Goal: Transaction & Acquisition: Purchase product/service

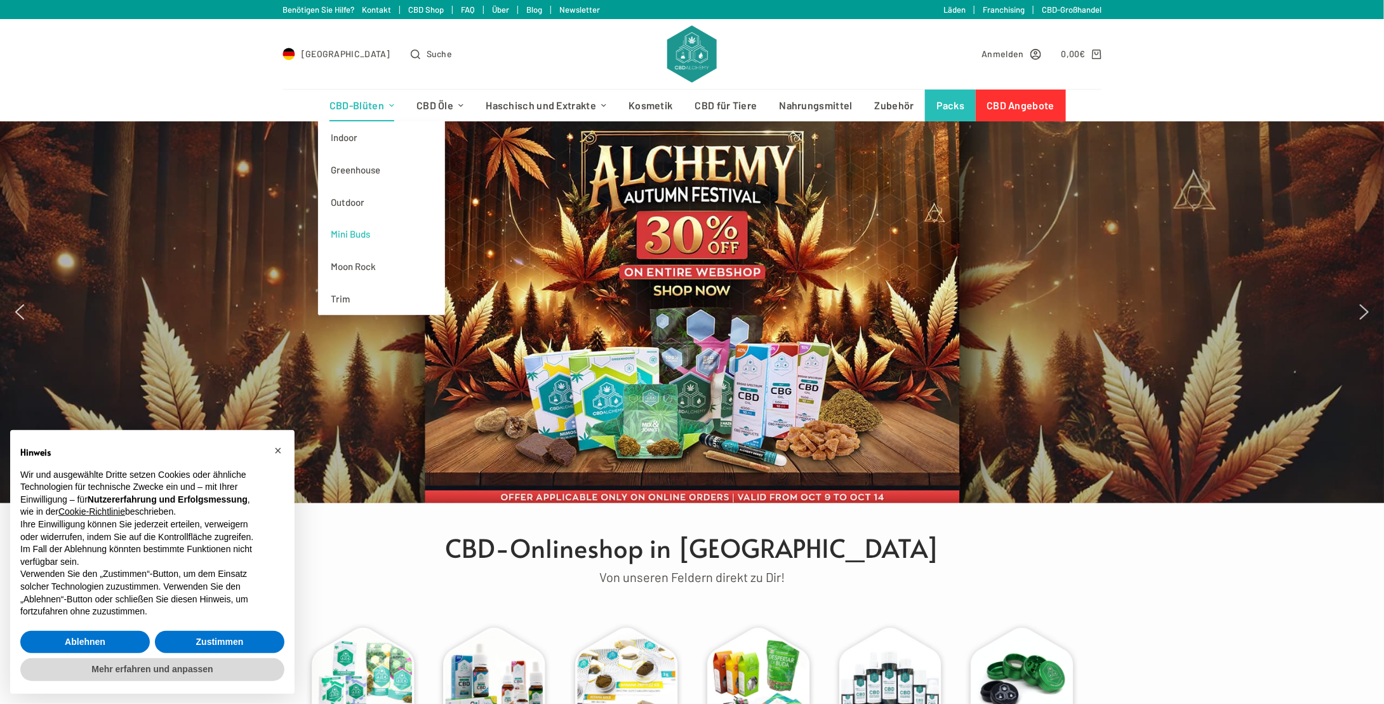
click at [353, 234] on link "Mini Buds" at bounding box center [381, 234] width 127 height 32
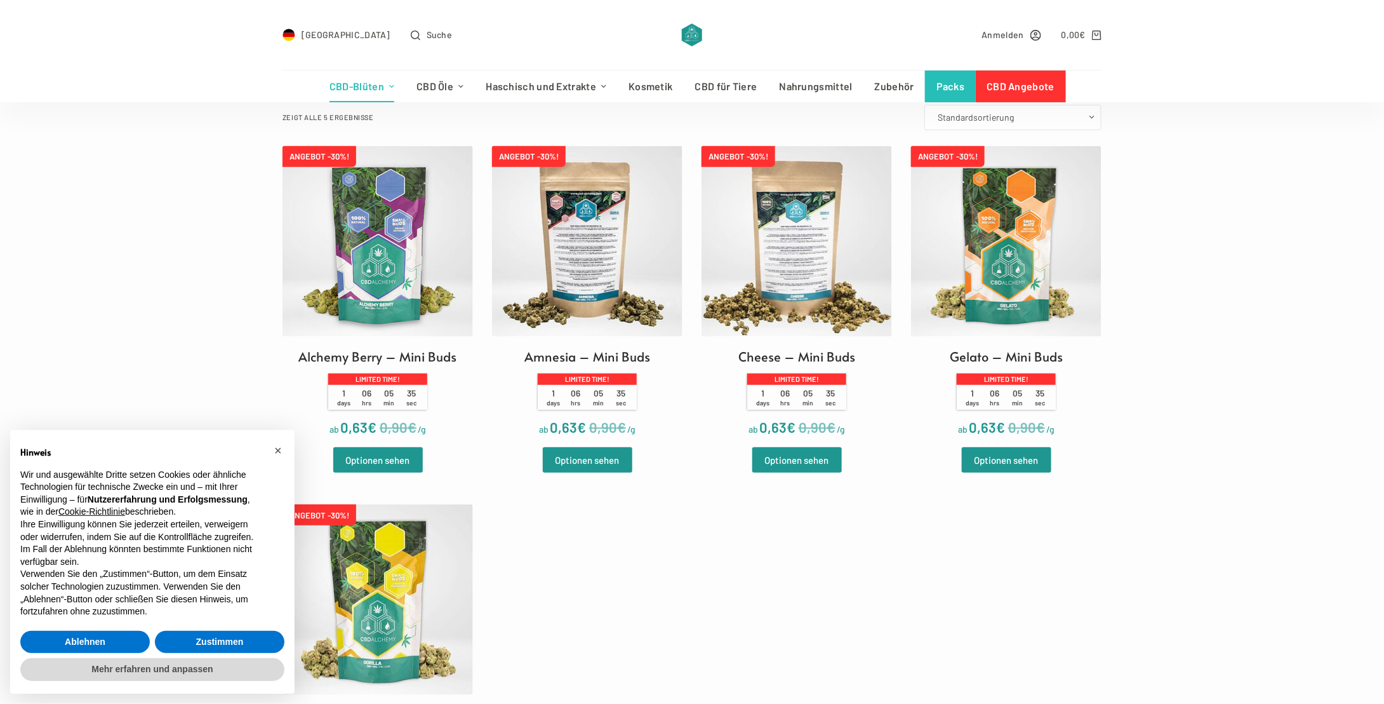
scroll to position [317, 0]
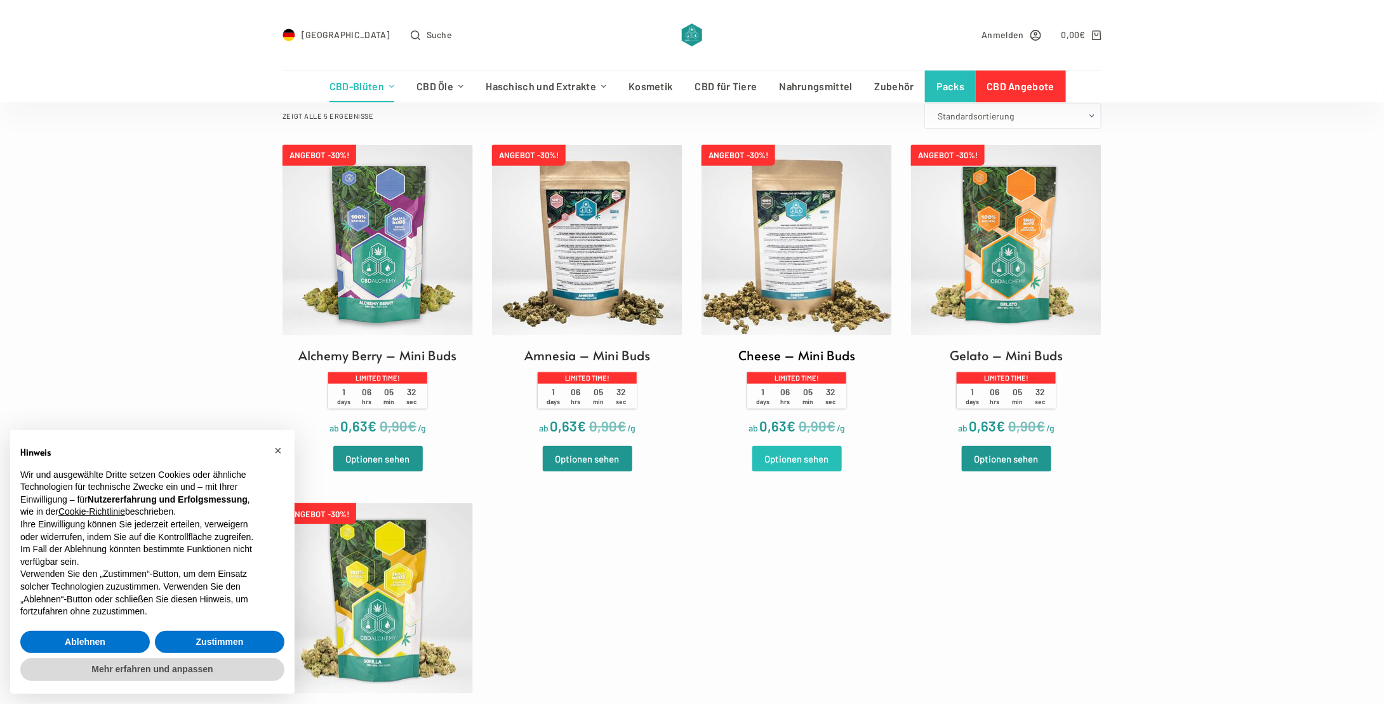
click at [808, 458] on link "Optionen sehen" at bounding box center [797, 458] width 90 height 25
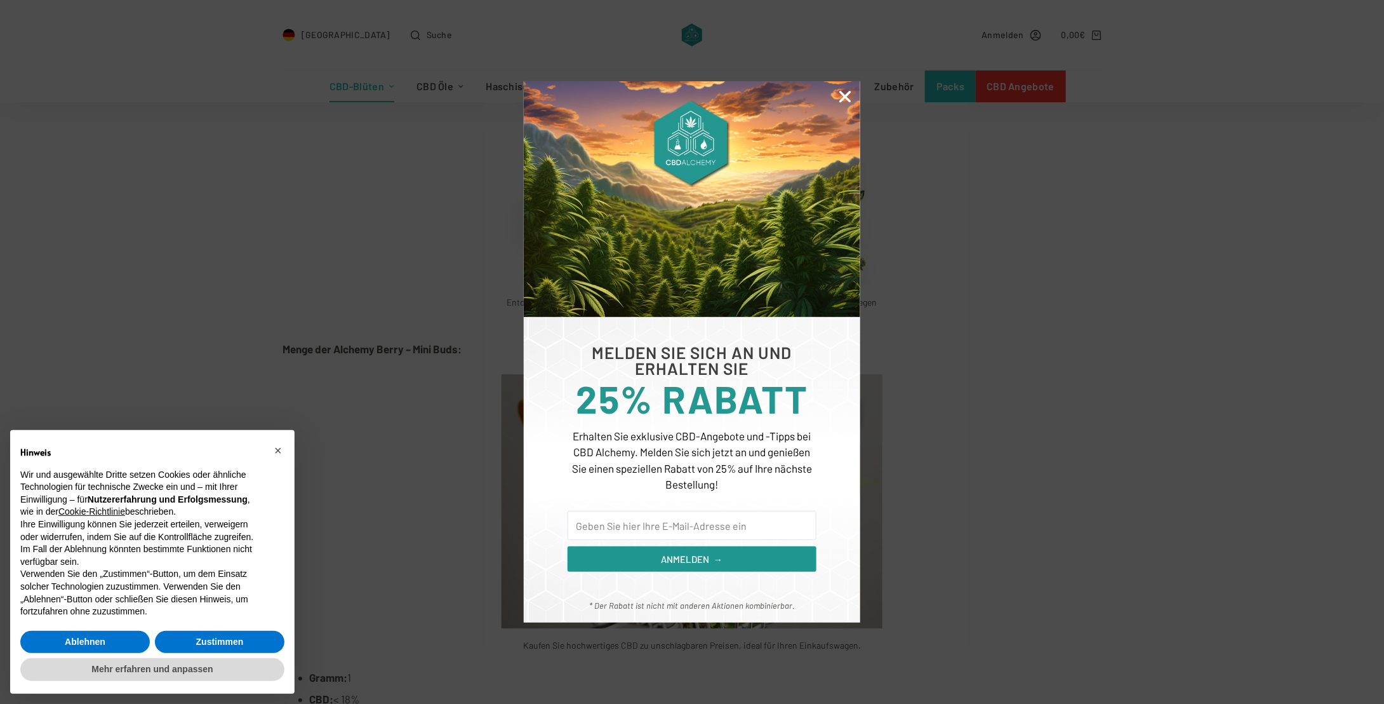
scroll to position [1651, 0]
click at [846, 102] on icon "Close" at bounding box center [845, 96] width 17 height 17
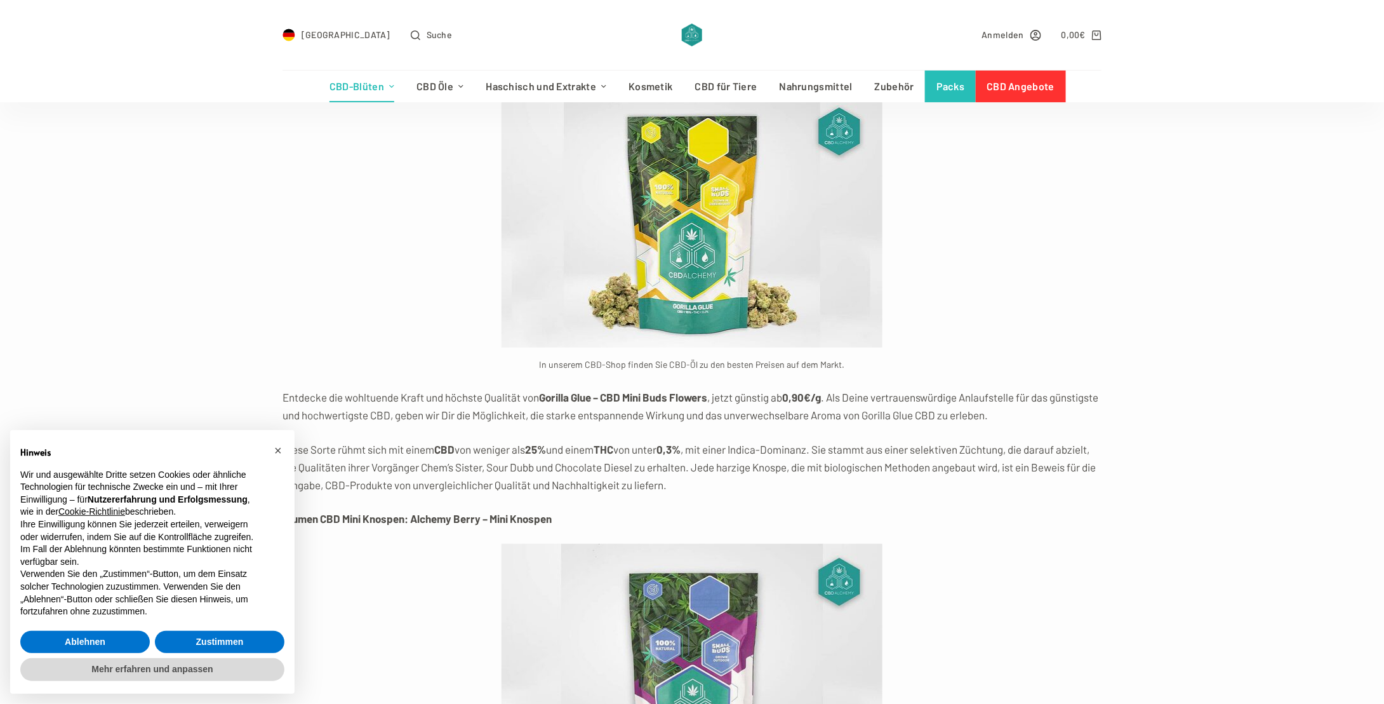
scroll to position [2476, 0]
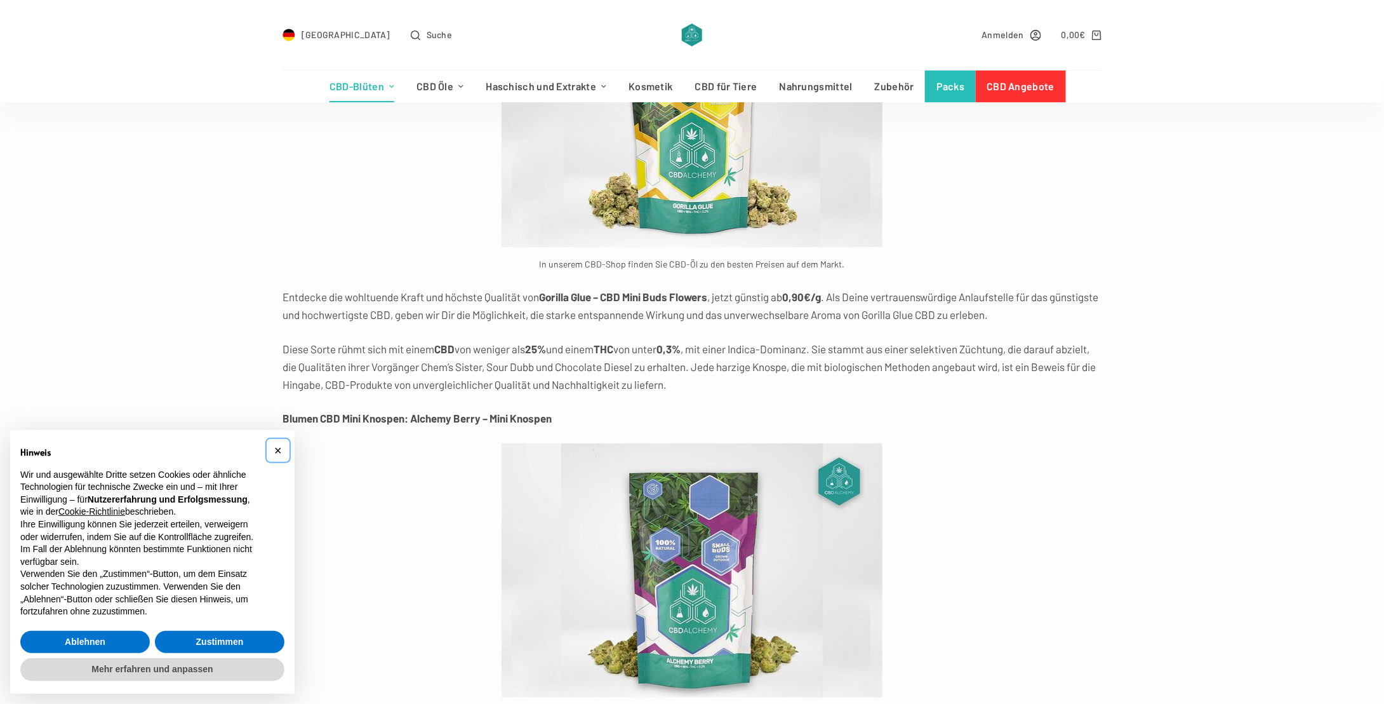
click at [277, 451] on span "×" at bounding box center [278, 450] width 8 height 14
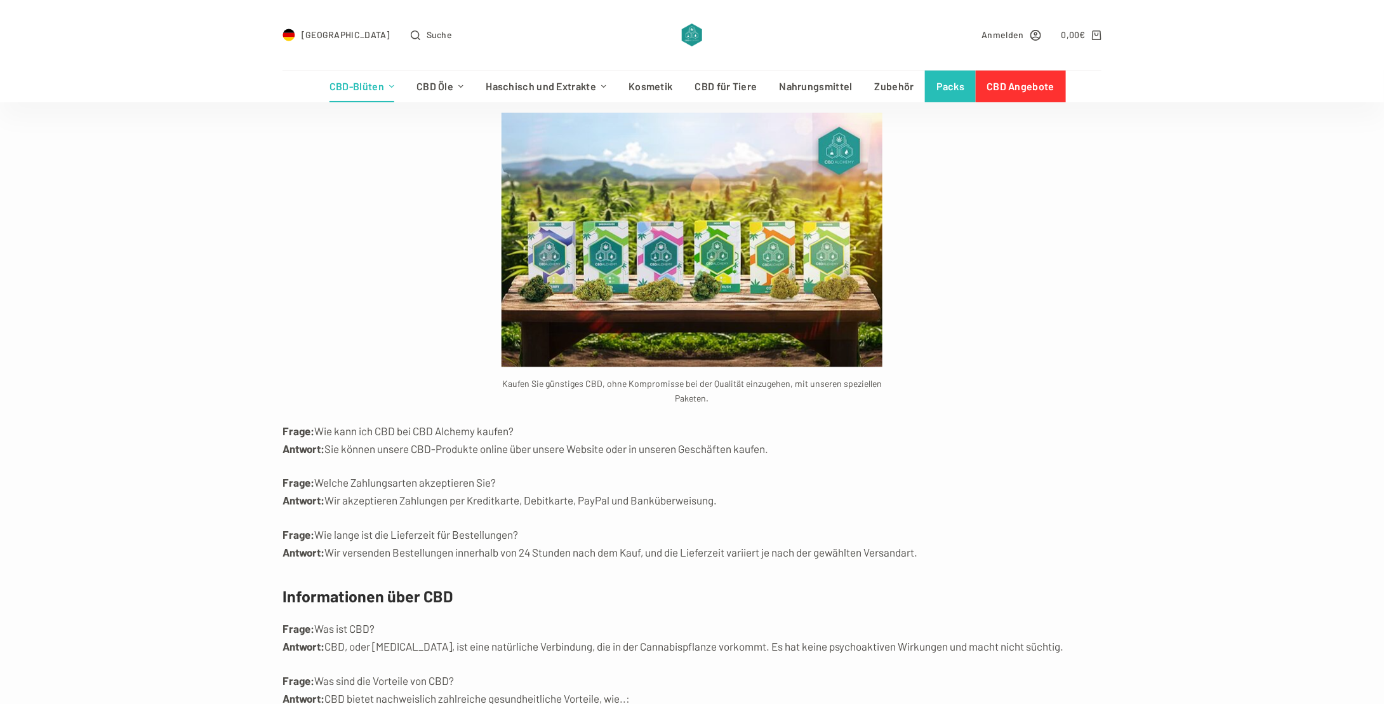
scroll to position [10667, 0]
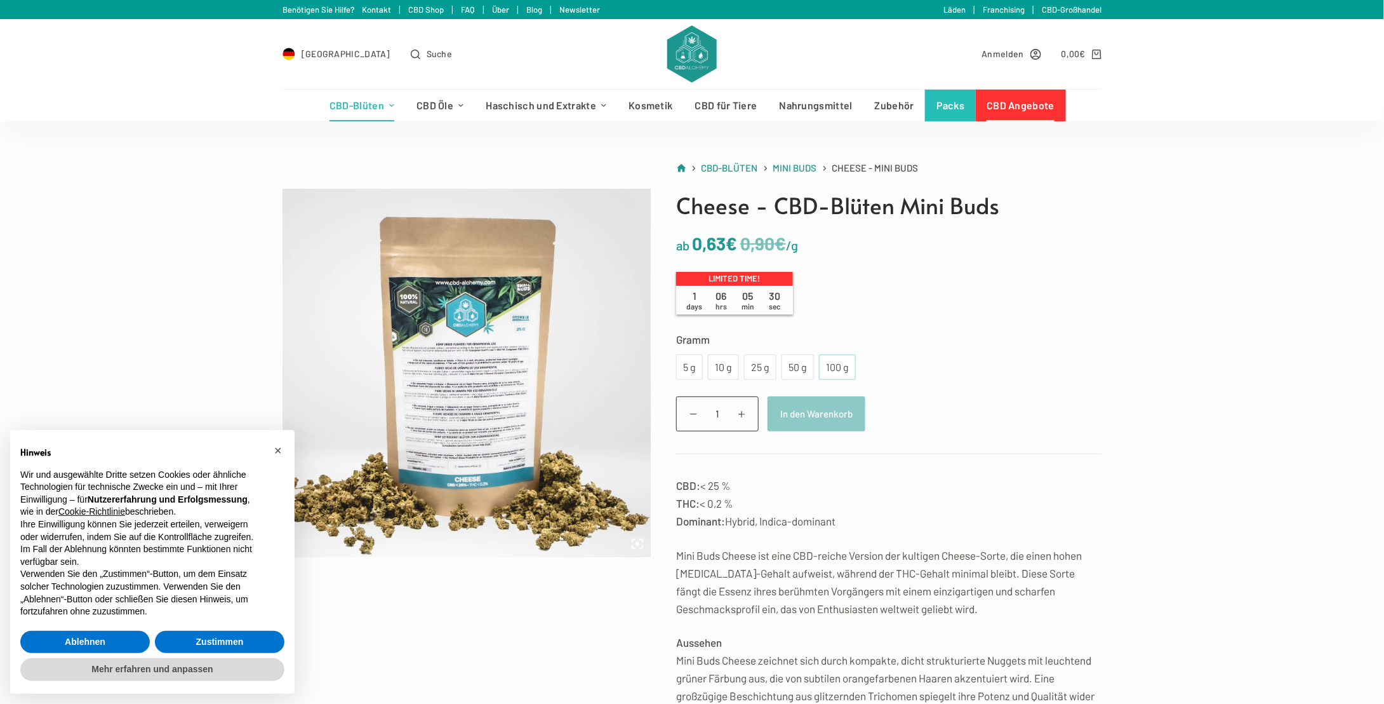
click at [835, 375] on div "100 g" at bounding box center [838, 367] width 22 height 17
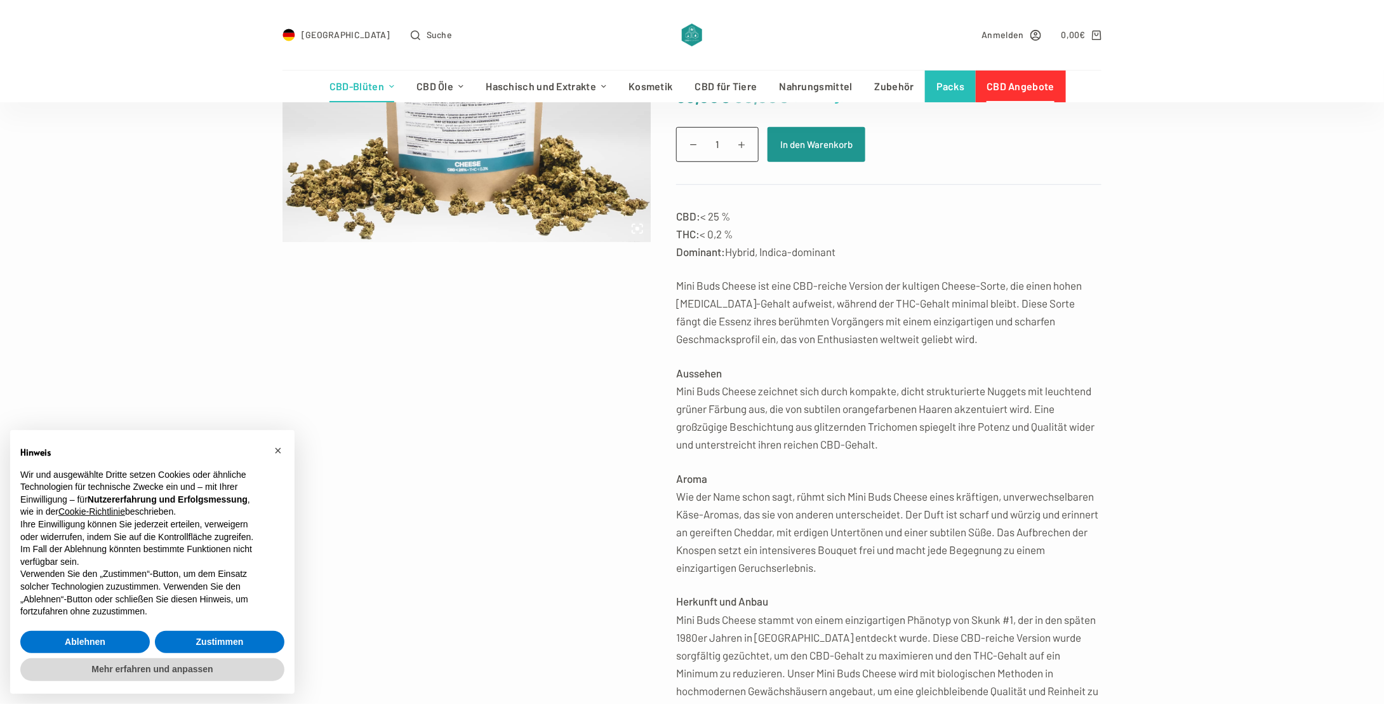
scroll to position [317, 0]
